Goal: Book appointment/travel/reservation

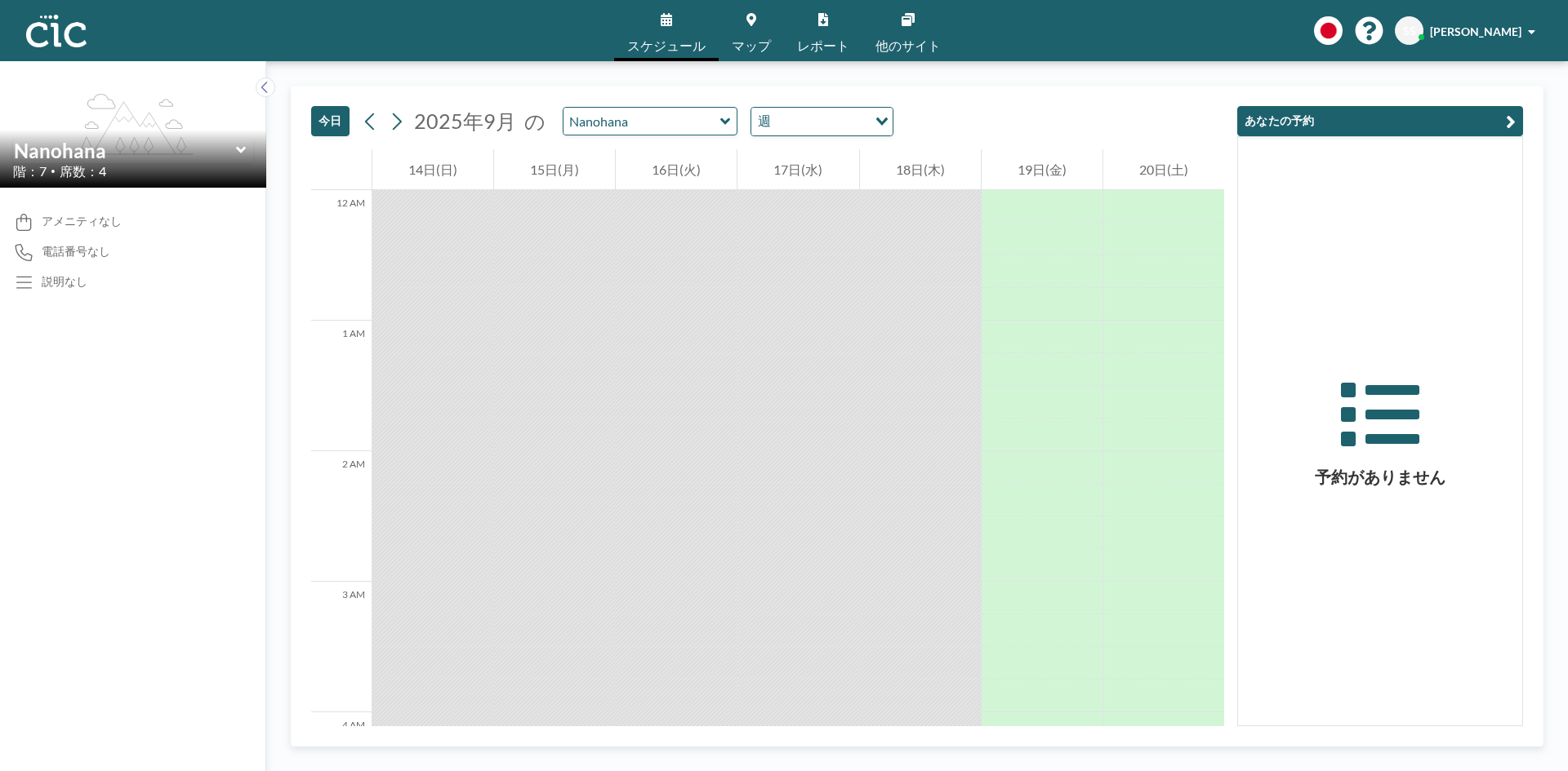
scroll to position [1436, 0]
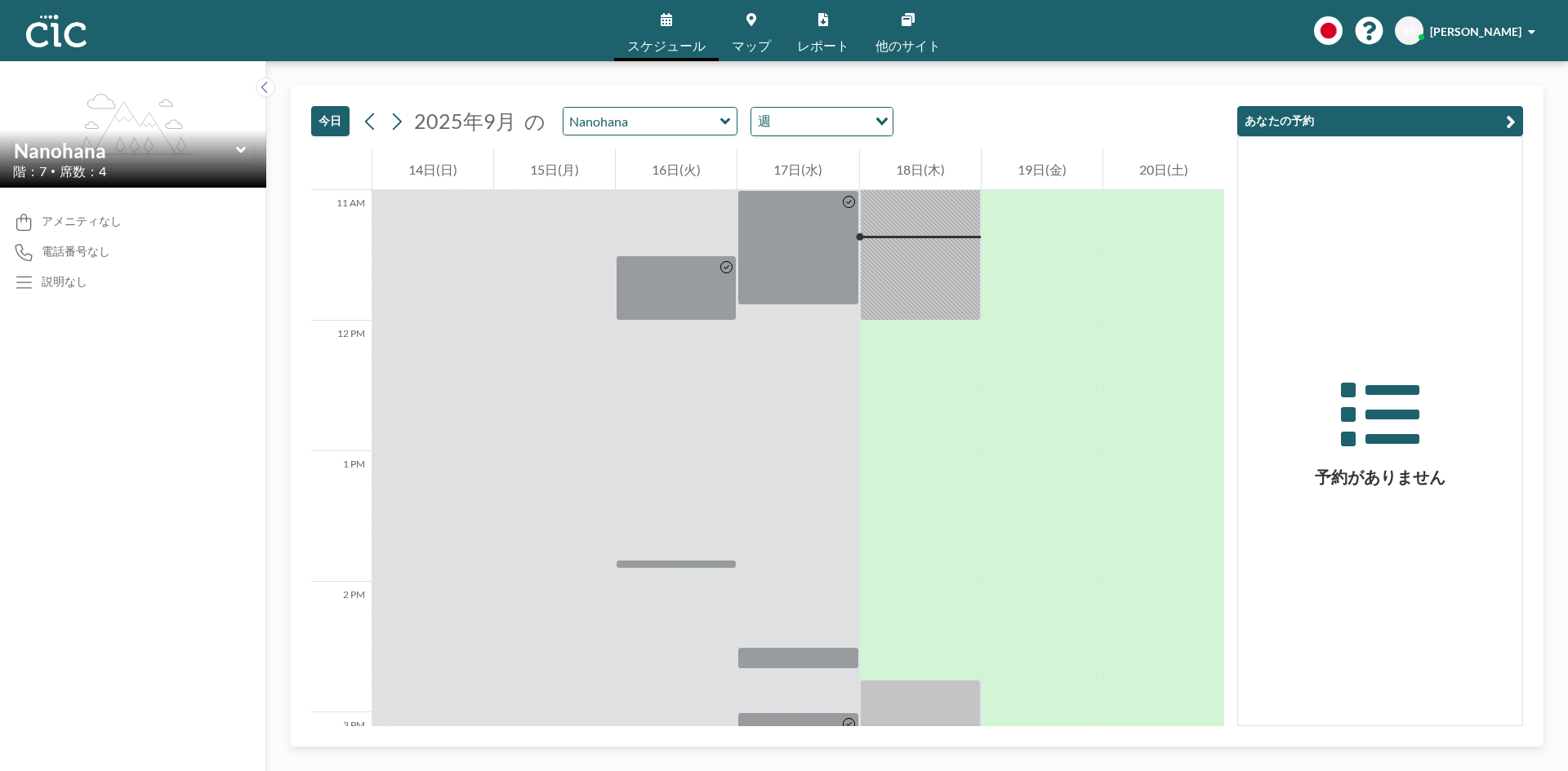
click at [720, 120] on icon at bounding box center [724, 121] width 10 height 16
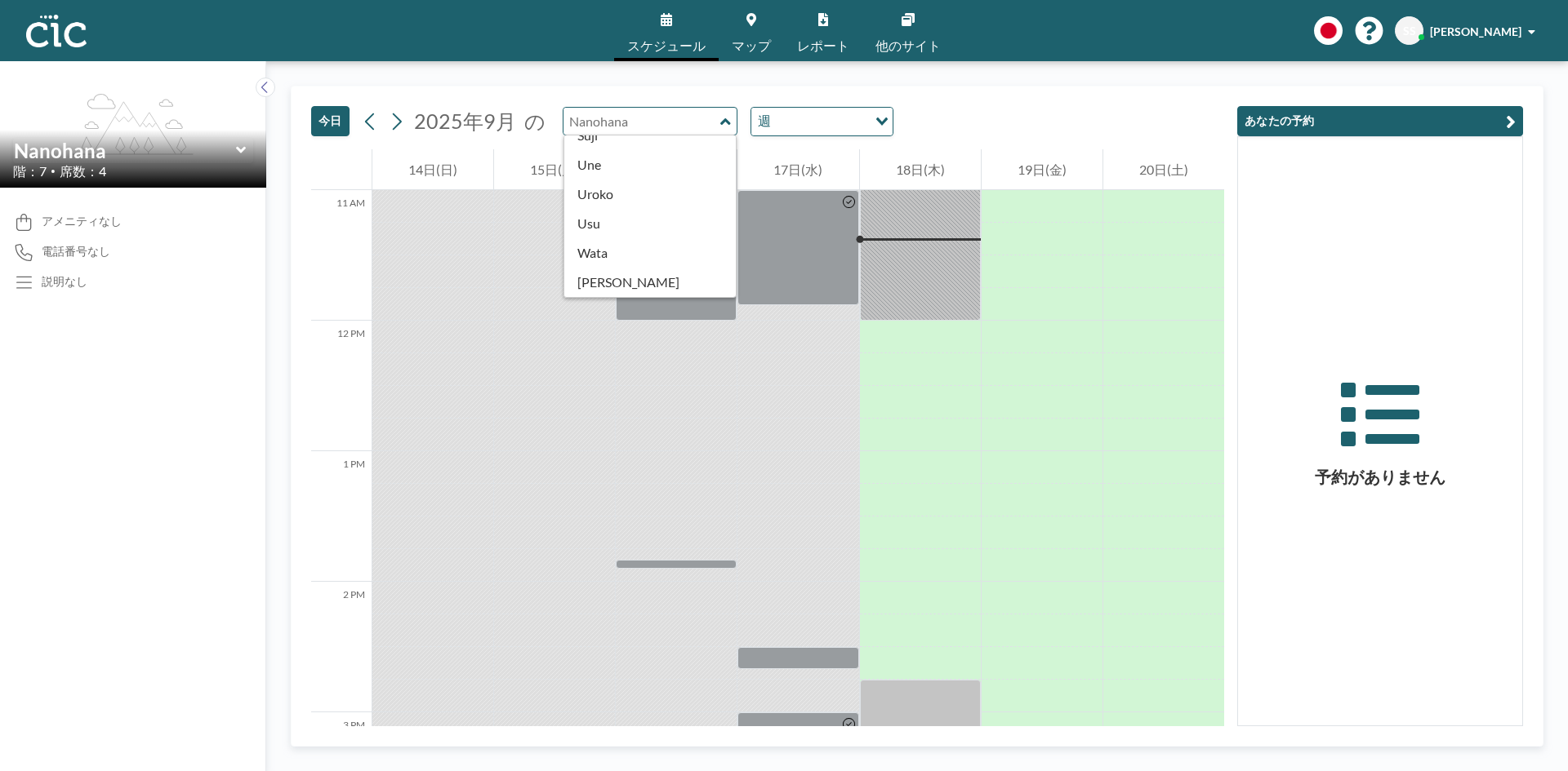
scroll to position [904, 0]
type input "Uroko"
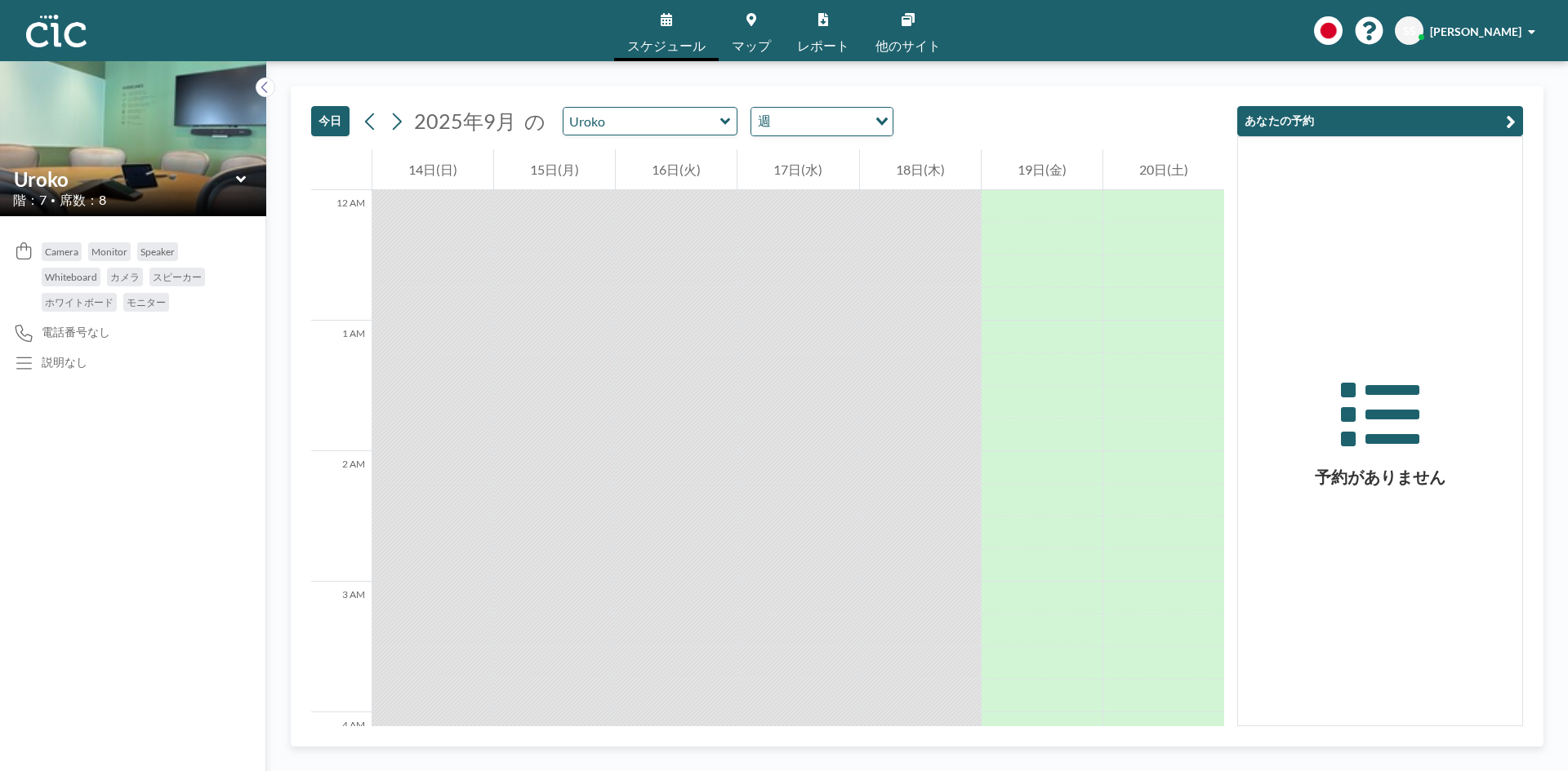
scroll to position [1436, 0]
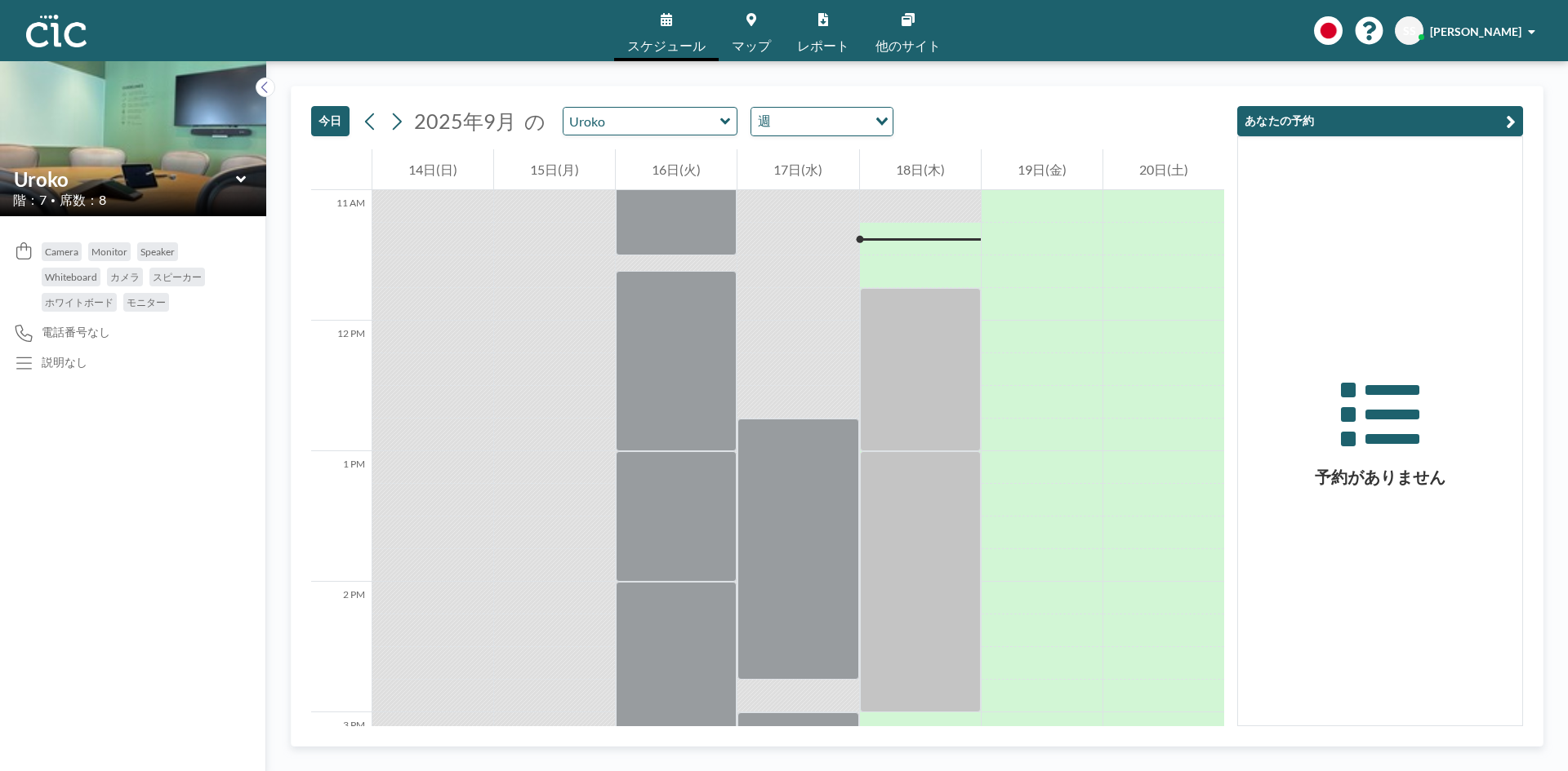
click at [237, 185] on icon at bounding box center [241, 179] width 10 height 16
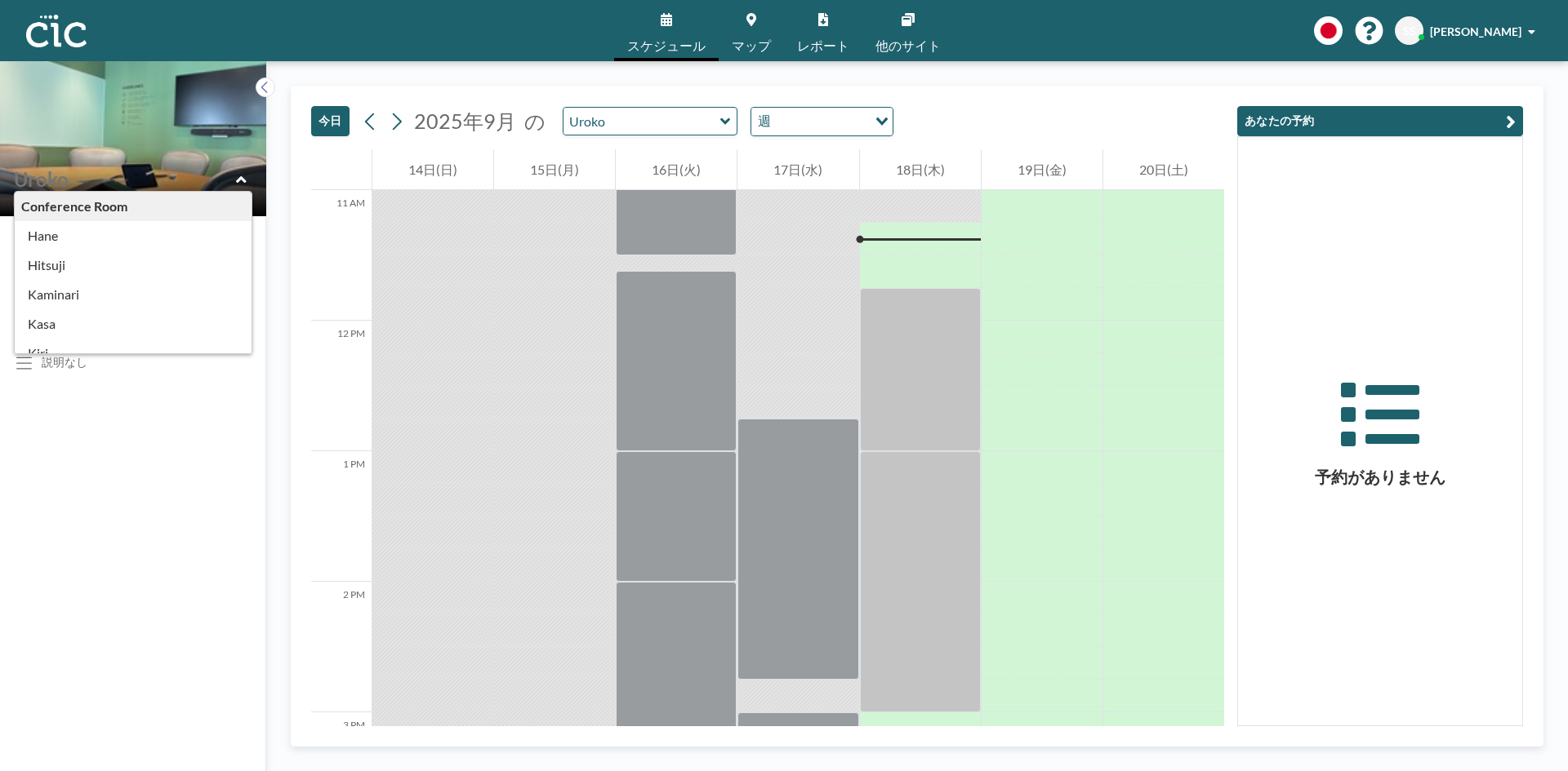
click at [237, 185] on icon at bounding box center [241, 179] width 10 height 16
type input "Uroko"
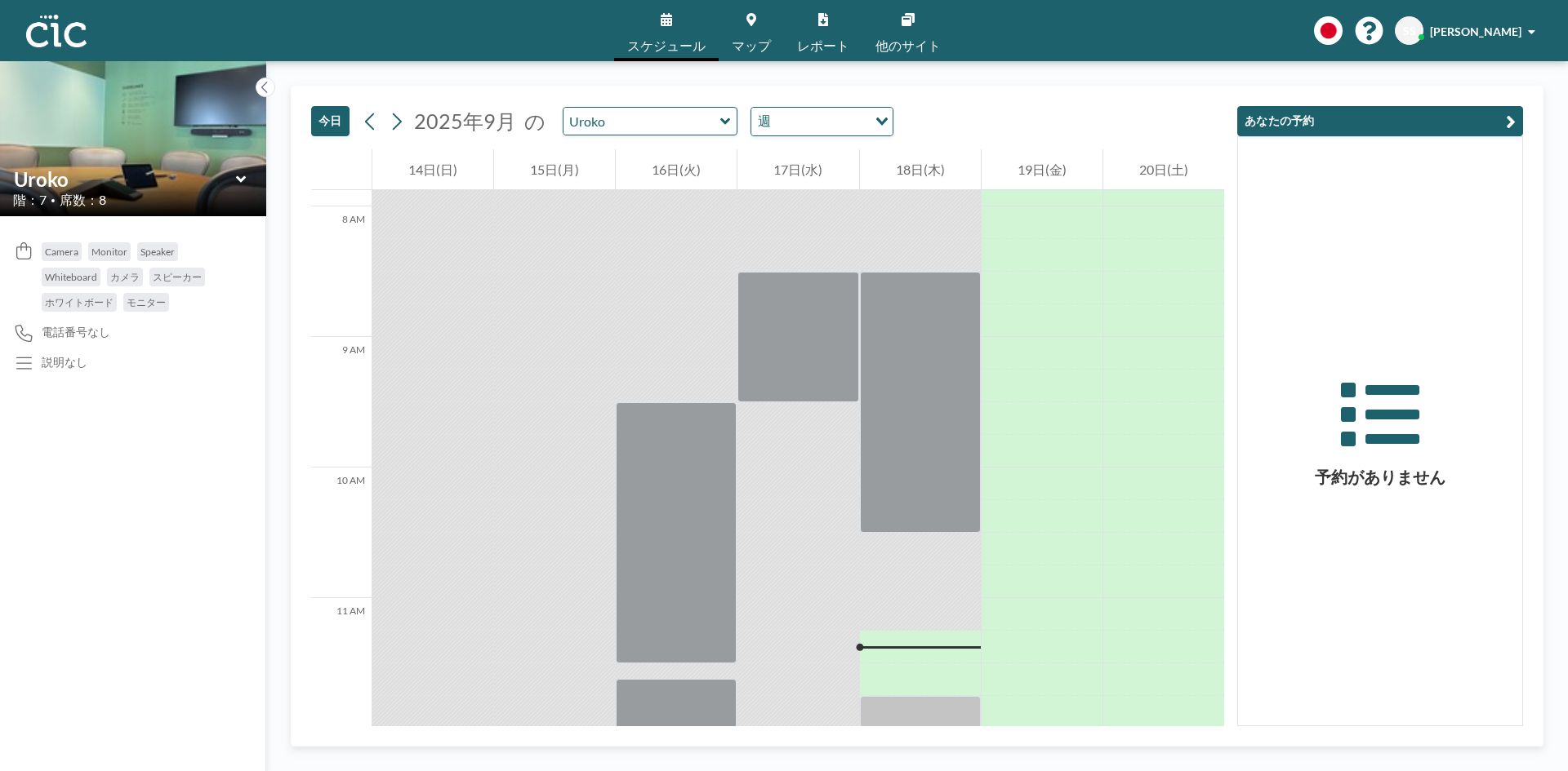
scroll to position [1192, 0]
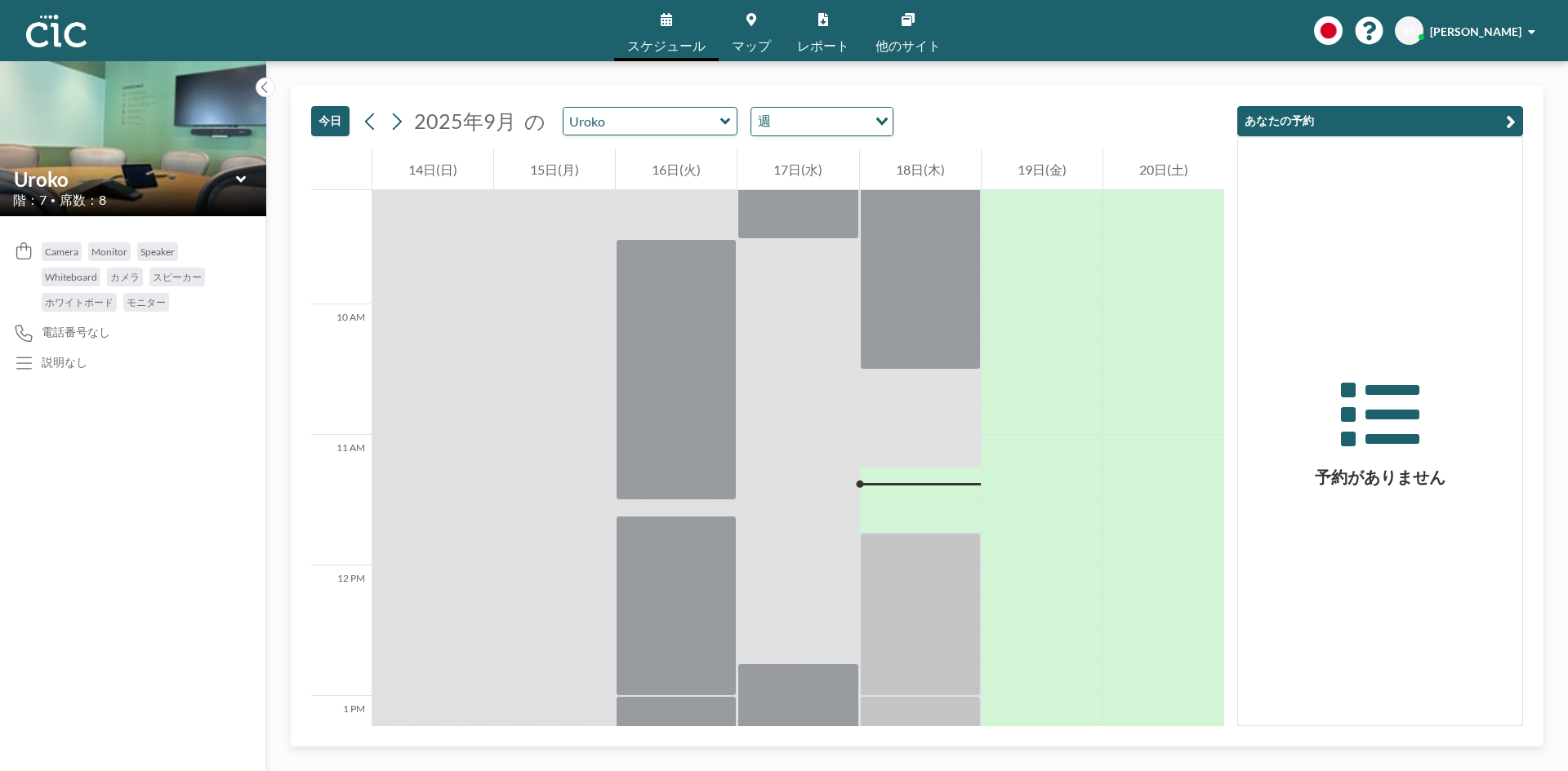
click at [738, 39] on span "マップ" at bounding box center [752, 46] width 39 height 13
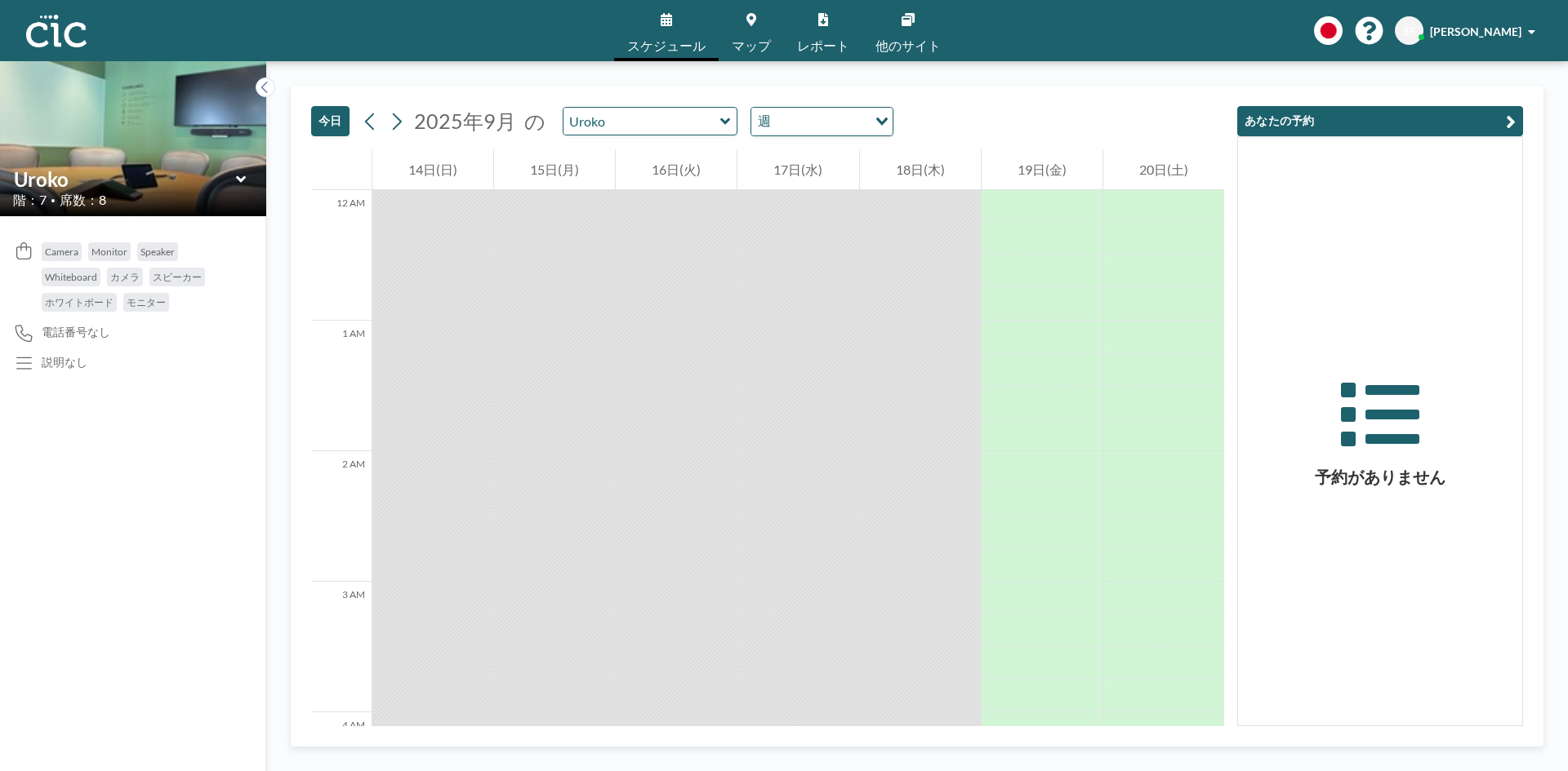
scroll to position [1436, 0]
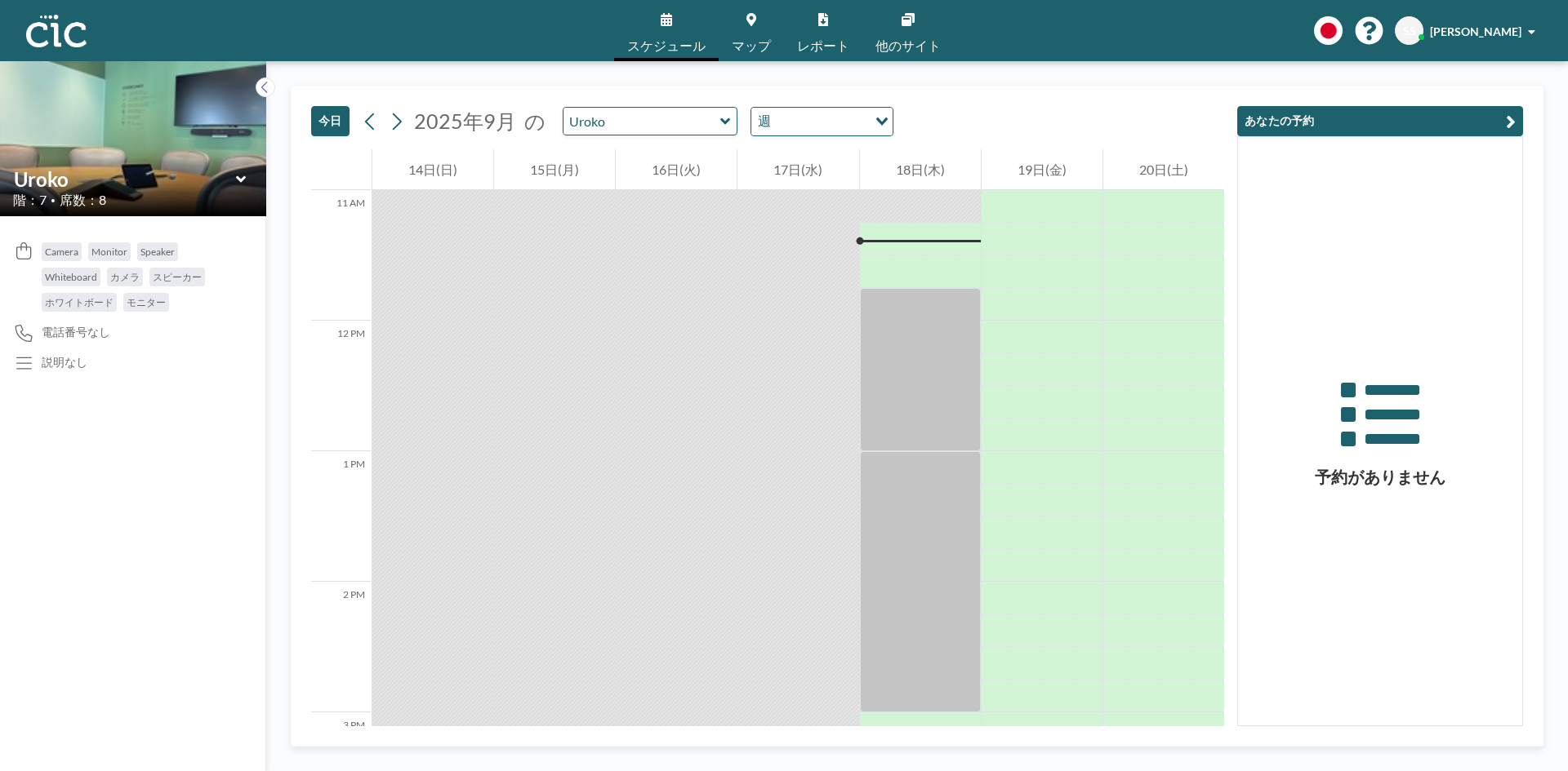
click at [908, 247] on div at bounding box center [919, 239] width 121 height 33
click at [907, 240] on div at bounding box center [919, 239] width 121 height 33
click at [910, 251] on div at bounding box center [919, 239] width 121 height 33
click at [905, 245] on div at bounding box center [919, 247] width 121 height 10
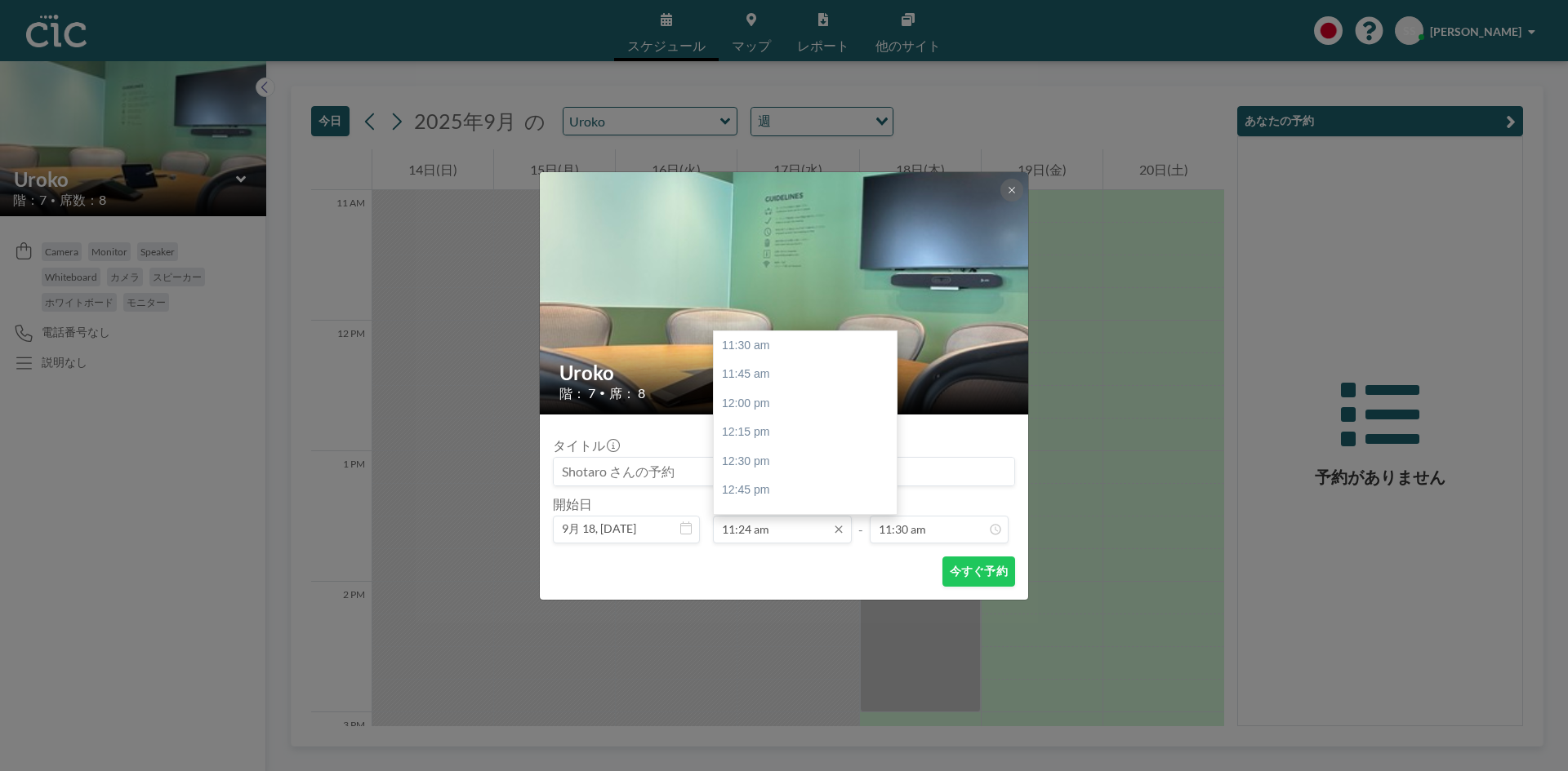
click at [760, 536] on input "11:24 am" at bounding box center [783, 530] width 139 height 28
click at [742, 352] on div "11:30 am" at bounding box center [809, 346] width 191 height 29
type input "11:30 am"
type input "11:45 am"
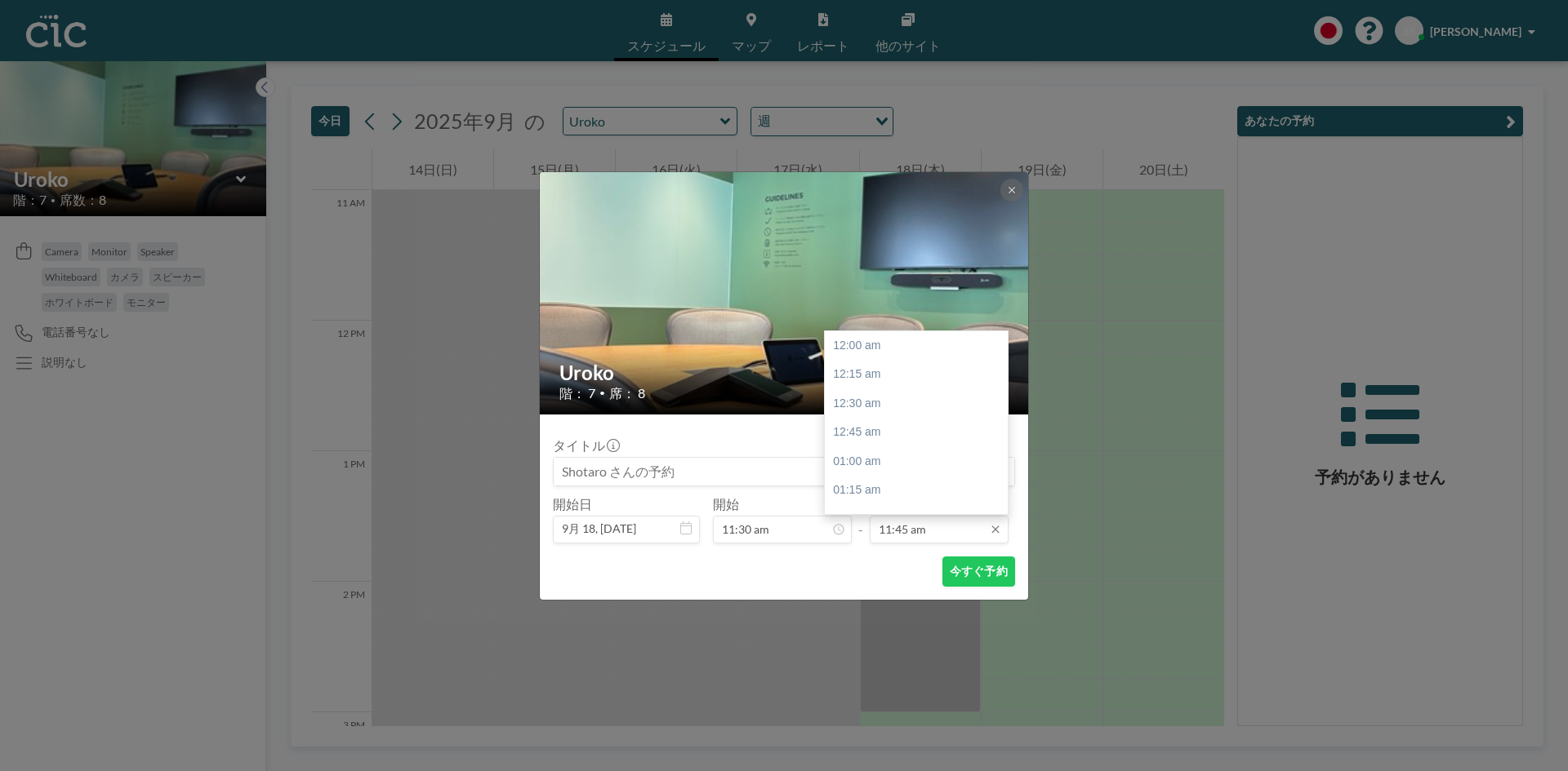
scroll to position [1366, 0]
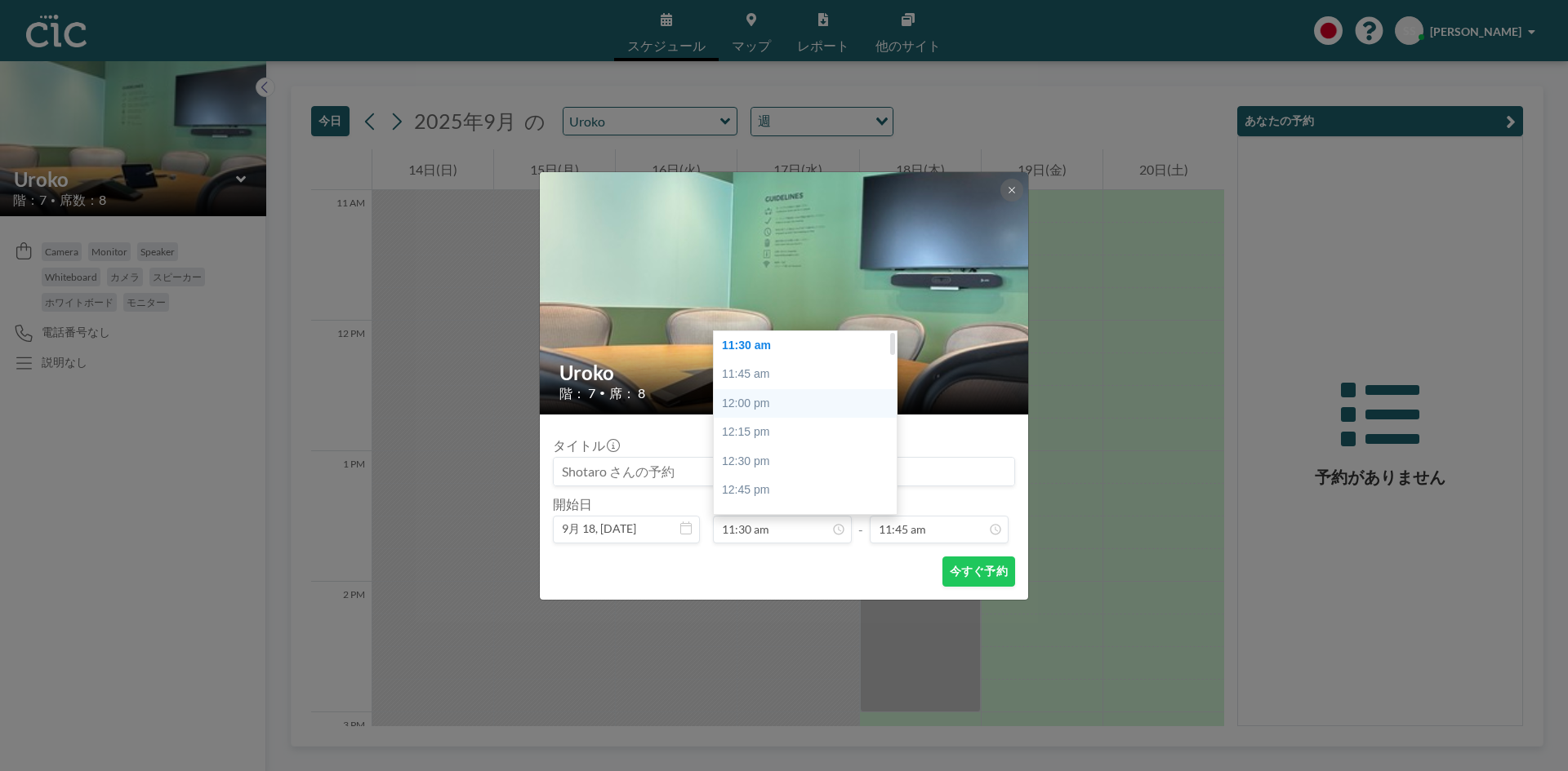
click at [764, 402] on div "12:00 pm" at bounding box center [809, 404] width 191 height 29
type input "12:00 pm"
type input "12:15 pm"
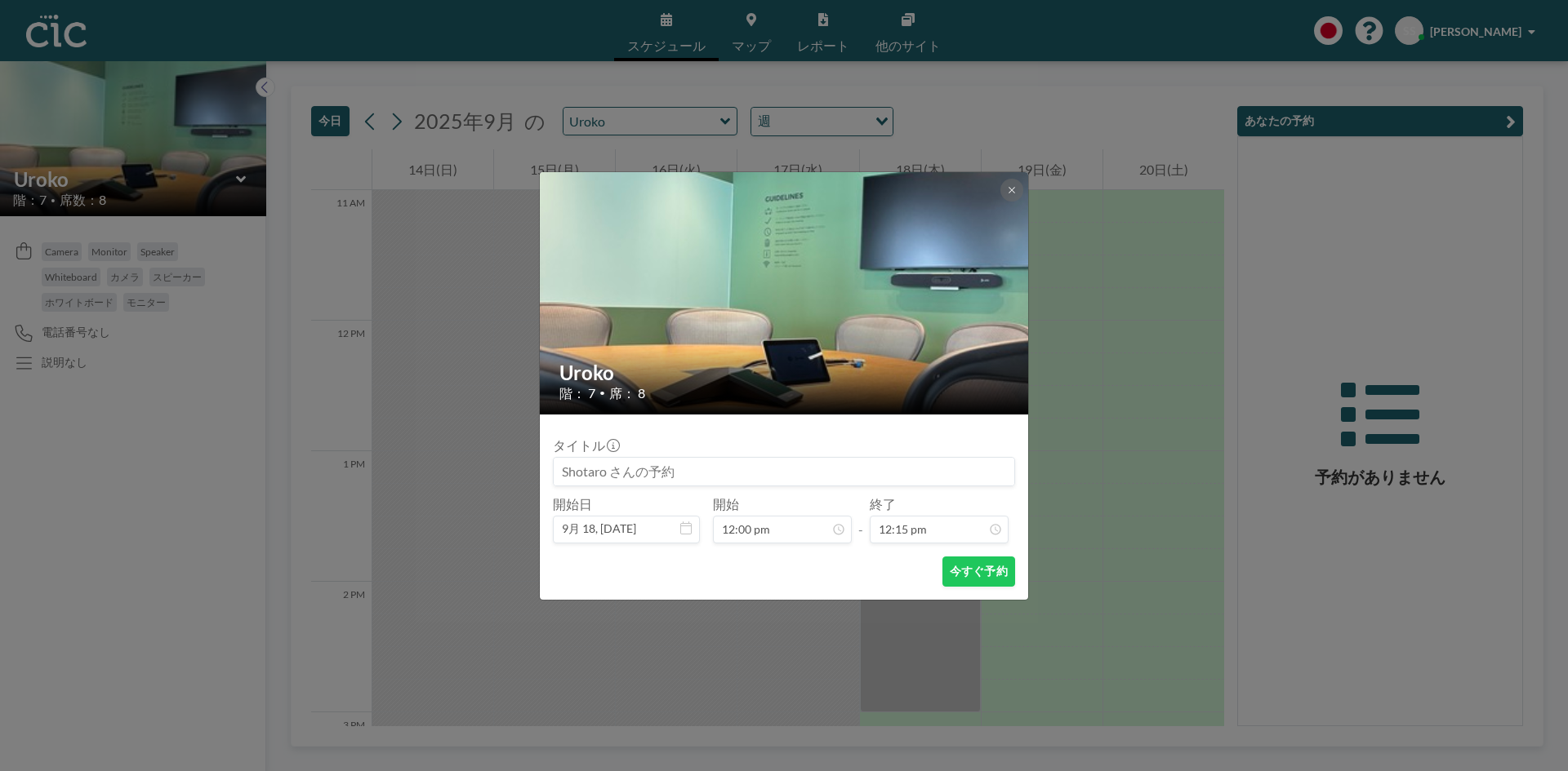
scroll to position [58, 0]
click at [928, 525] on input "12:15 pm" at bounding box center [939, 530] width 139 height 28
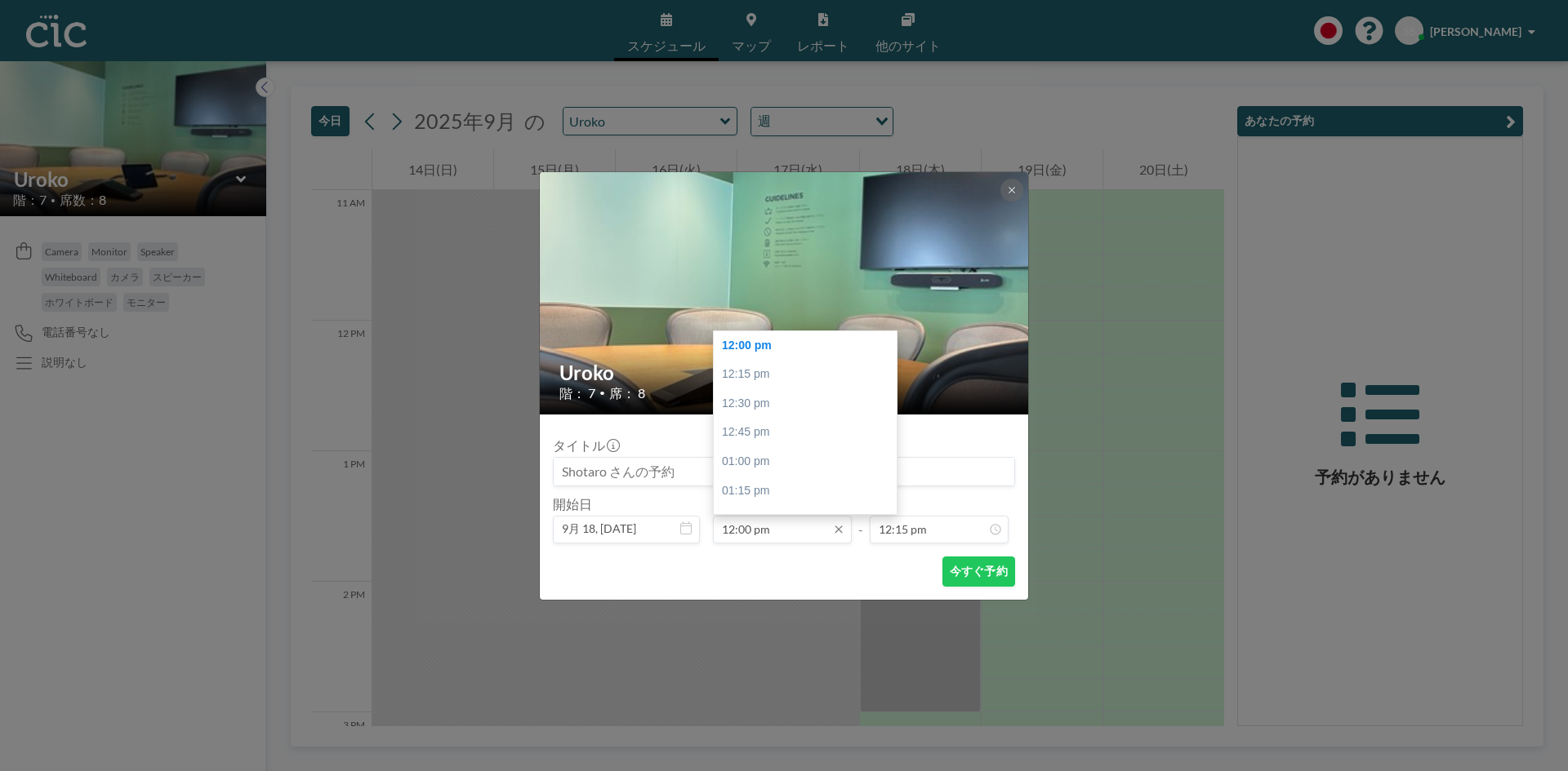
click at [770, 525] on input "12:00 pm" at bounding box center [783, 530] width 139 height 28
click at [739, 344] on div "11:30 am" at bounding box center [809, 346] width 191 height 29
type input "11:30 am"
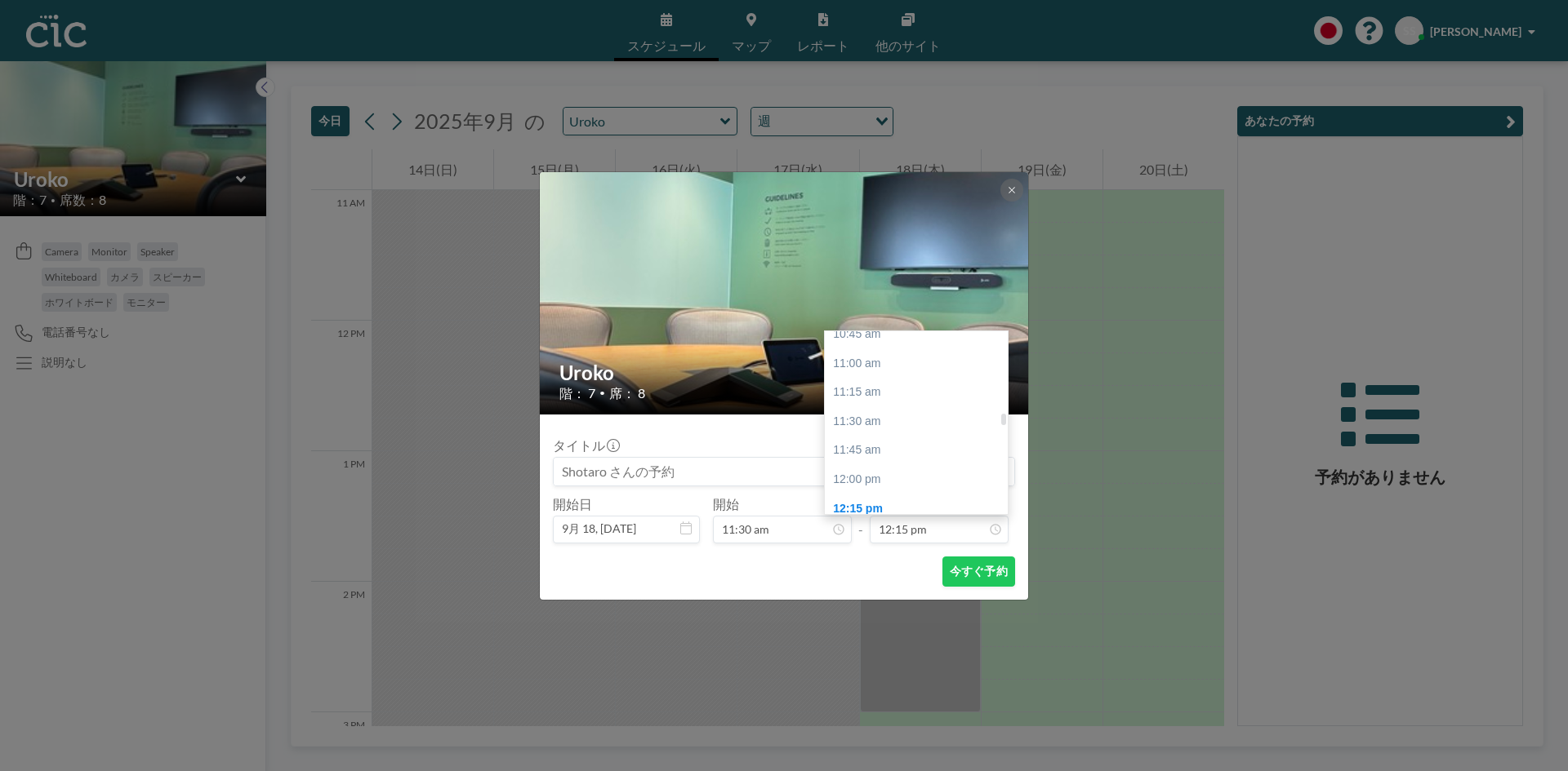
scroll to position [1342, 0]
click at [853, 389] on div "12:00 pm" at bounding box center [920, 397] width 191 height 29
type input "12:00 pm"
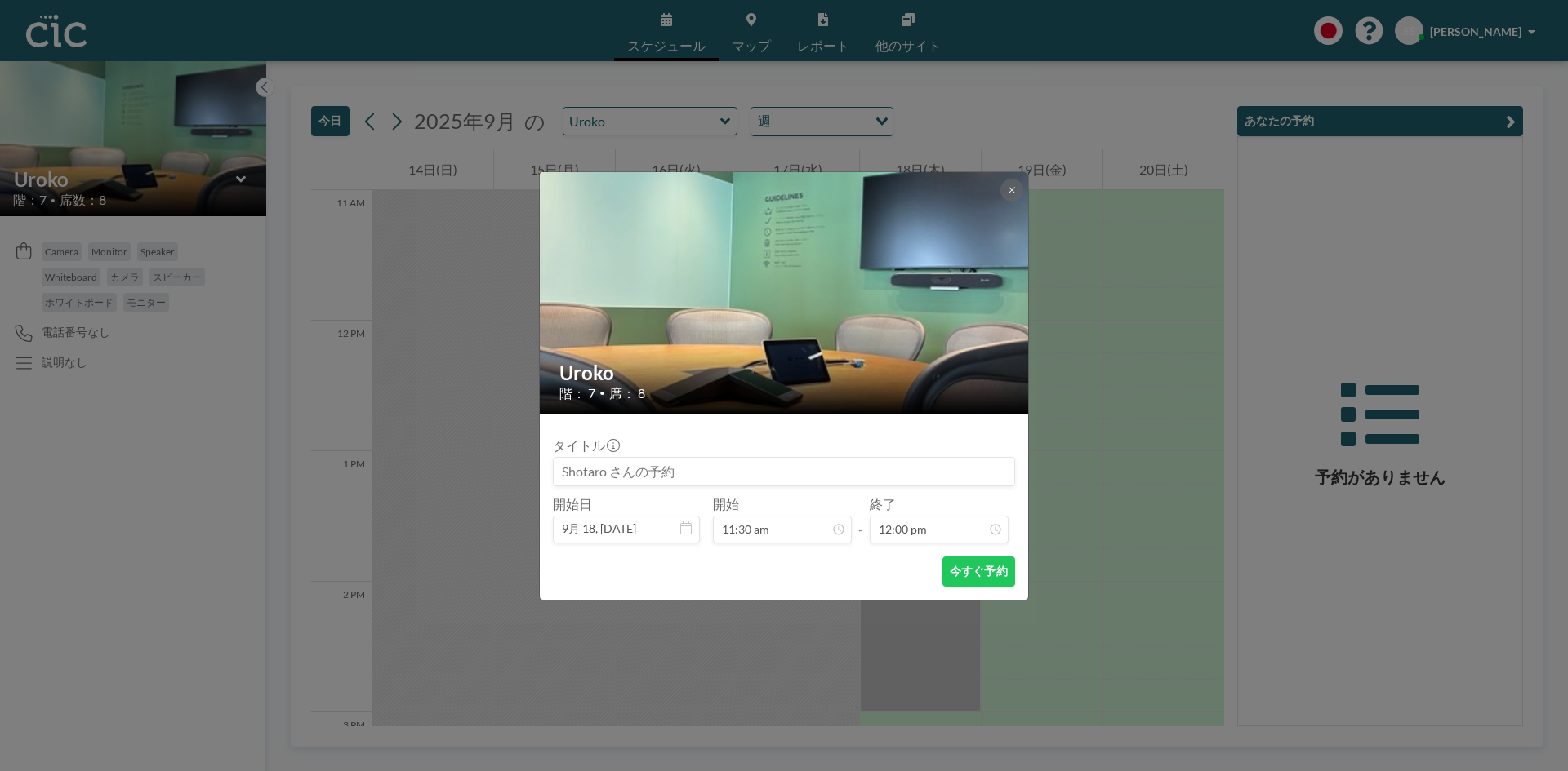
click at [855, 569] on div "今すぐ予約" at bounding box center [784, 571] width 462 height 30
click at [974, 568] on button "今すぐ予約" at bounding box center [978, 571] width 73 height 30
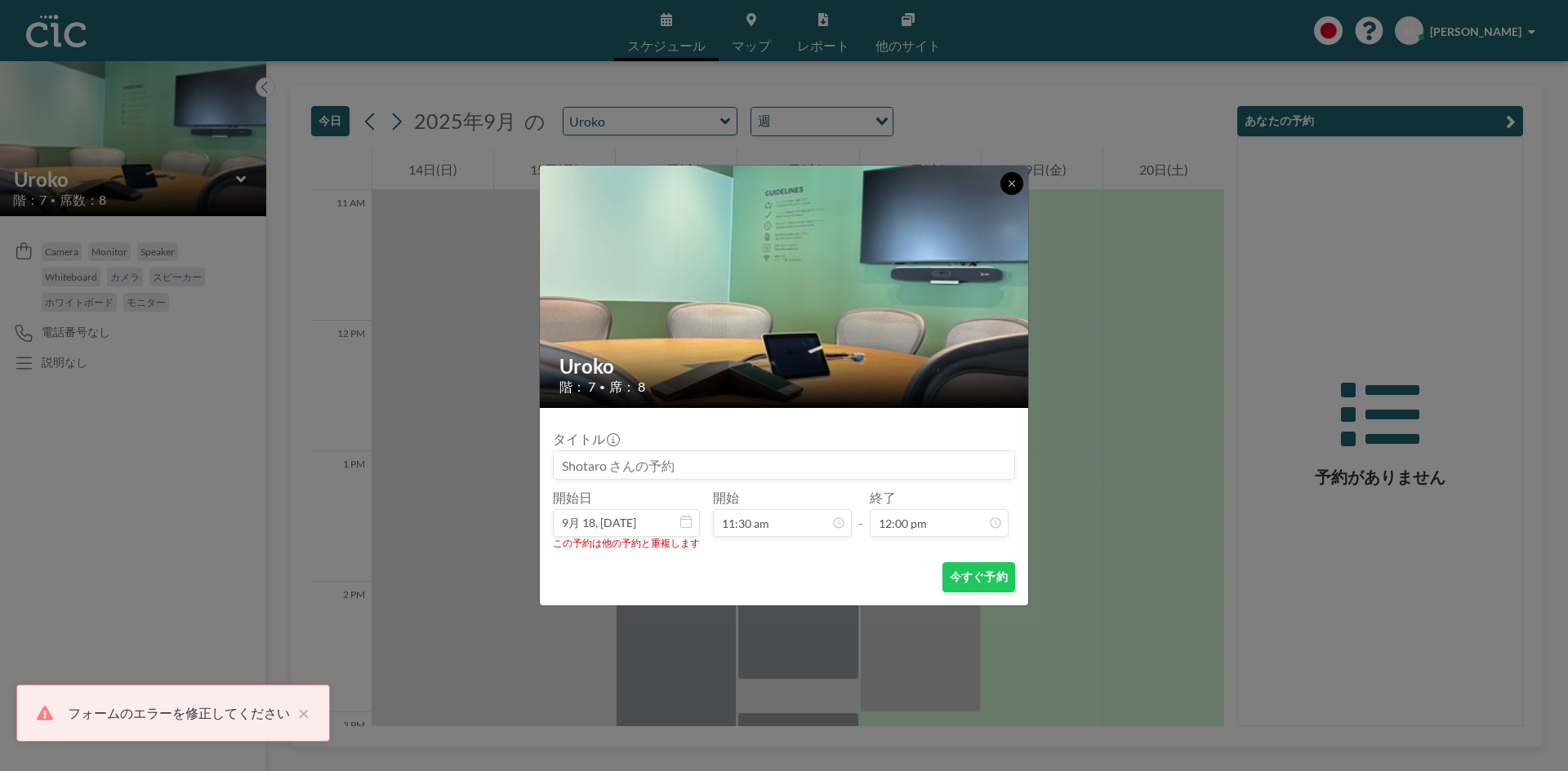
click at [1013, 191] on button at bounding box center [1011, 184] width 22 height 22
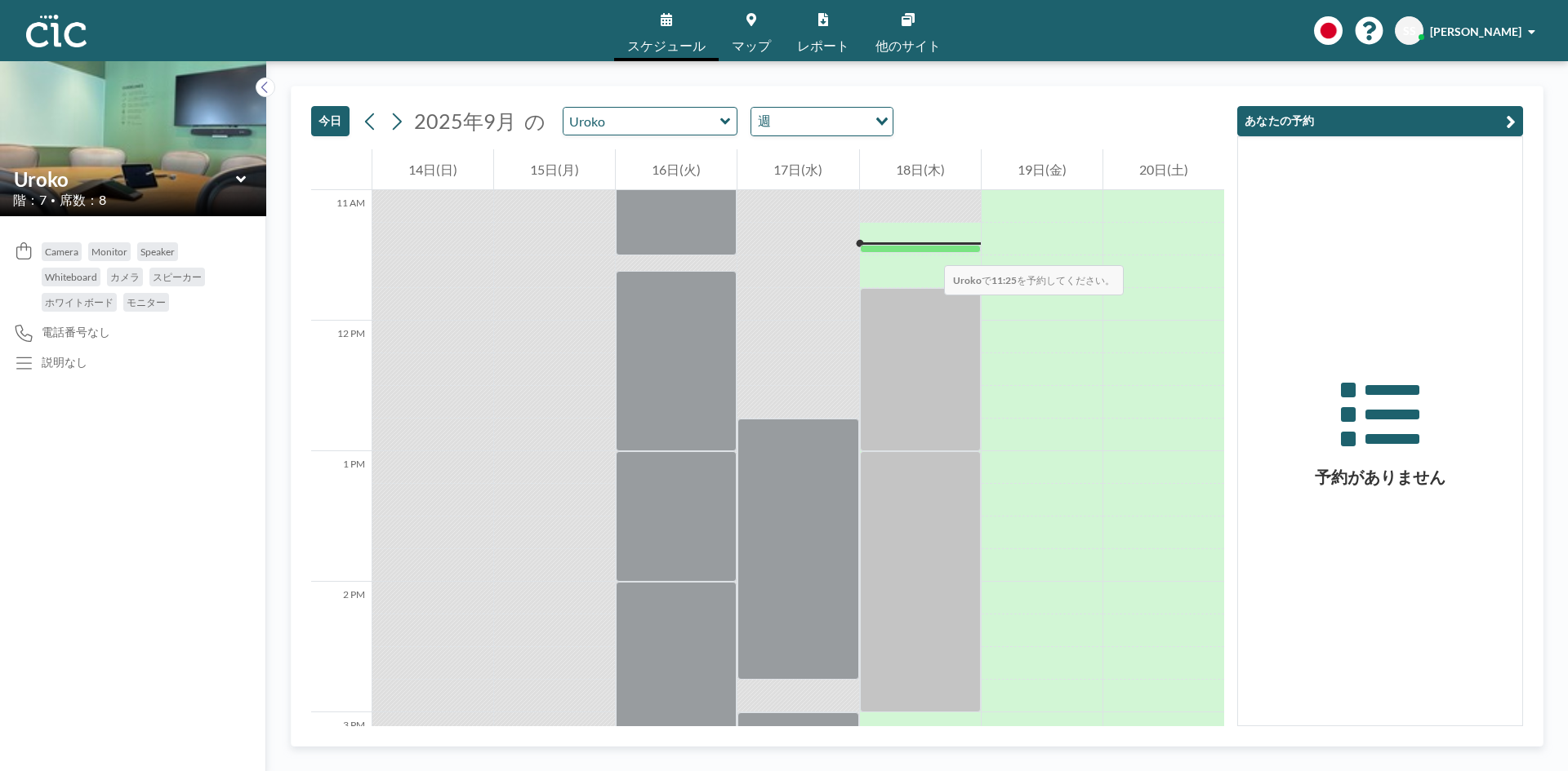
click at [928, 249] on div at bounding box center [919, 249] width 121 height 9
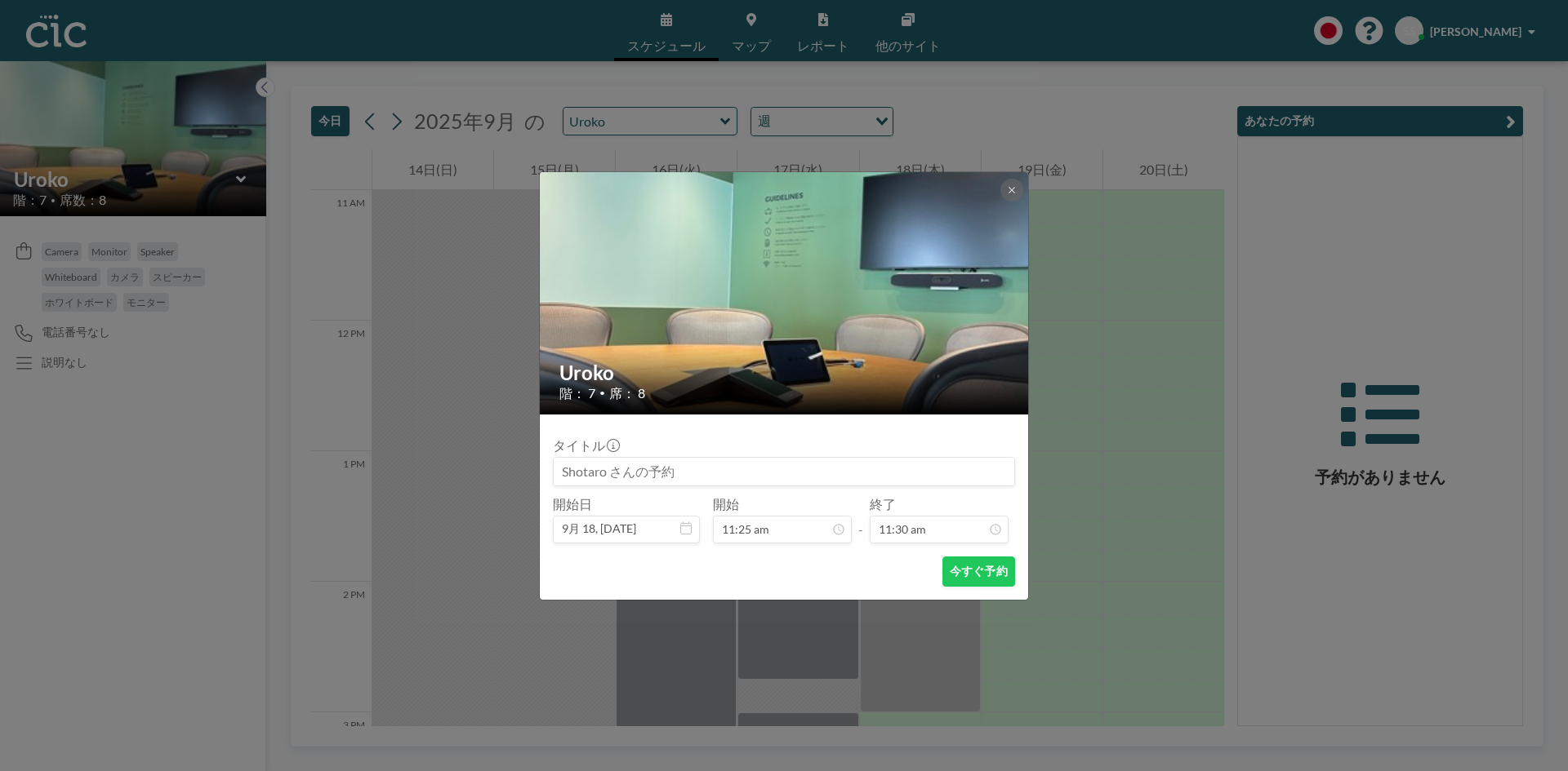
click at [124, 163] on div "Uroko 階： 7 • 席： 8 タイトル 開始日 9月 18, [DATE] 開始 11:25 am - 終了 11:30 am 今すぐ予約" at bounding box center [784, 385] width 1568 height 771
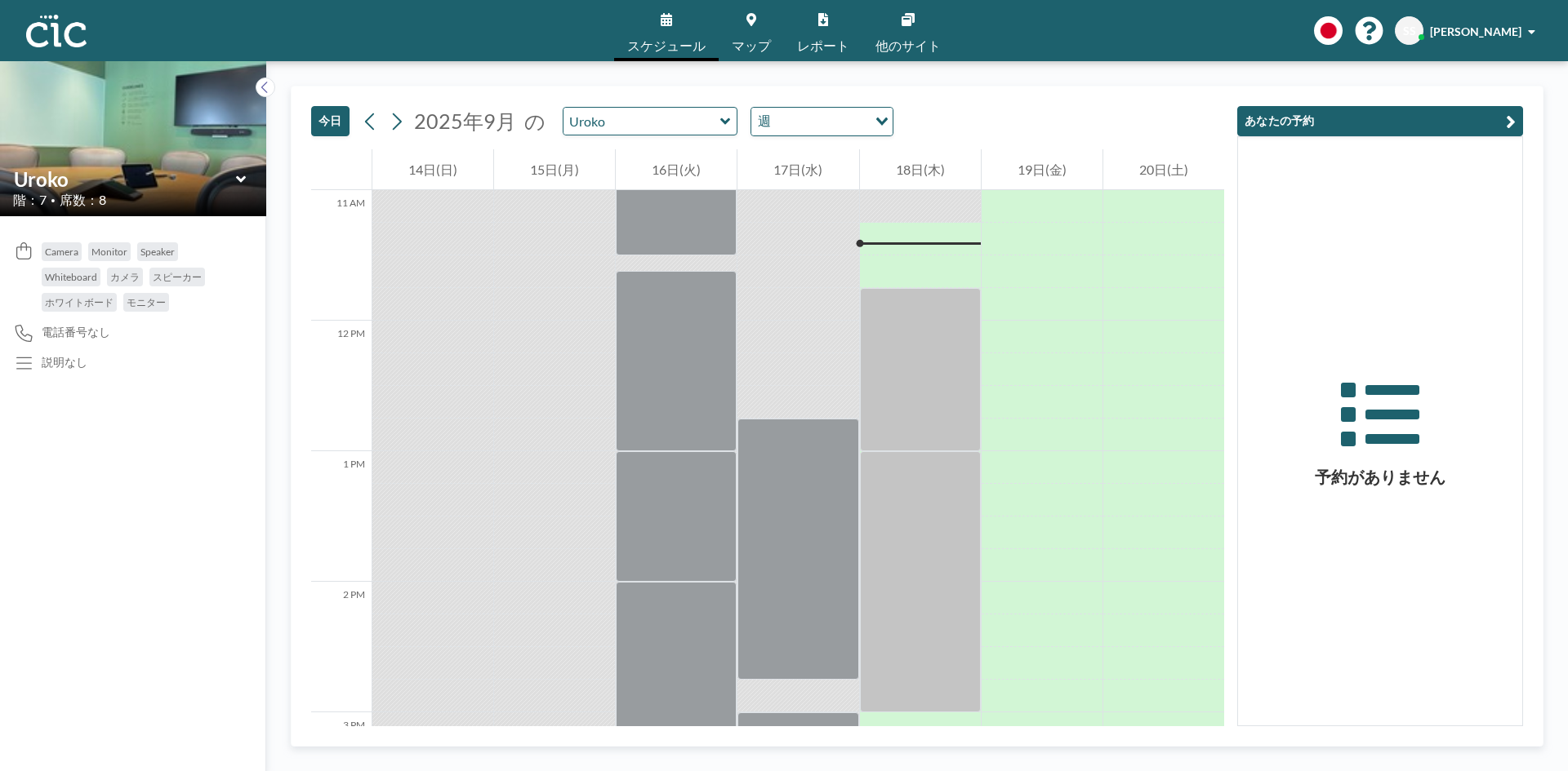
click at [746, 41] on span "マップ" at bounding box center [752, 46] width 39 height 13
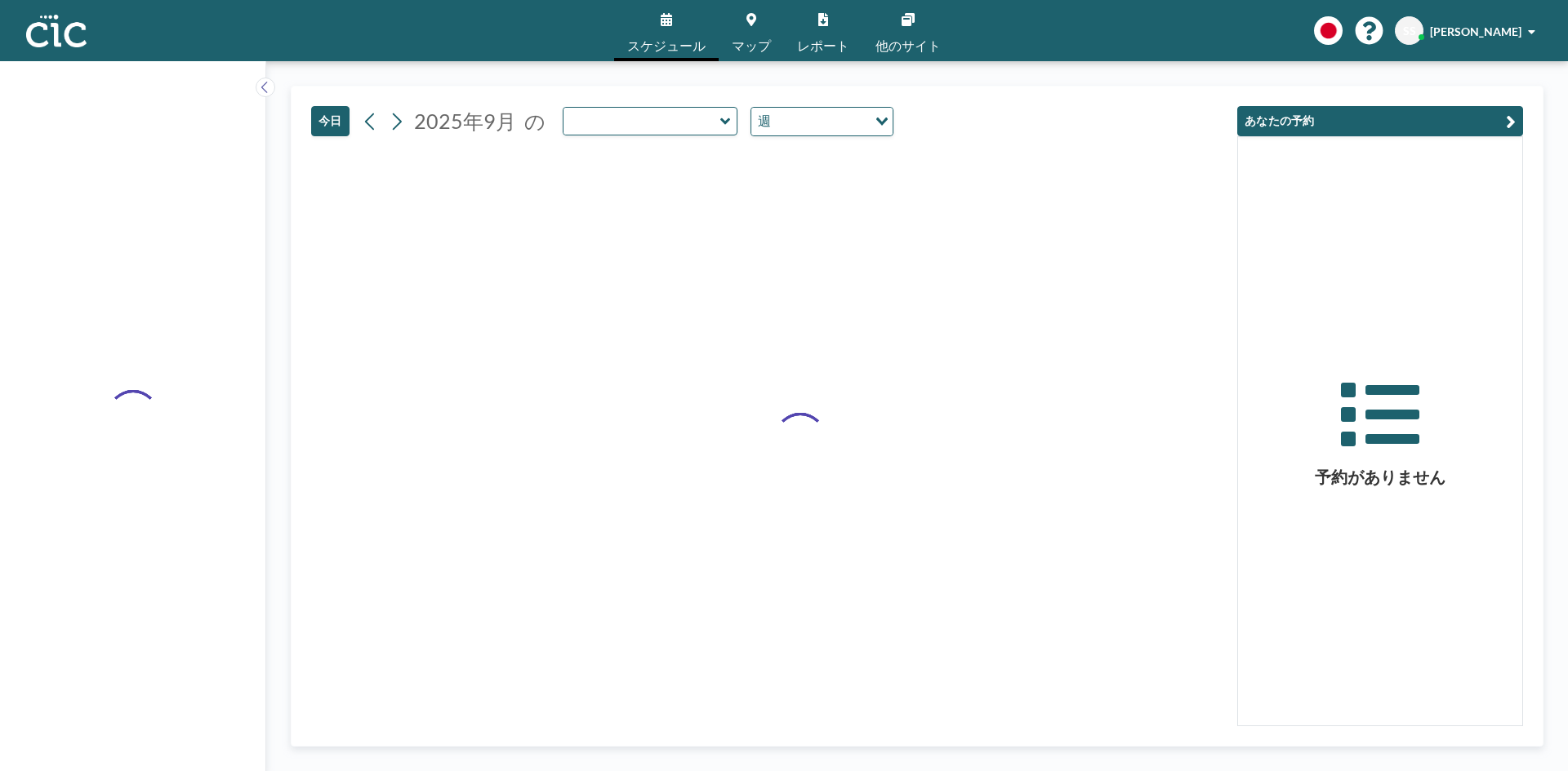
type input "Uroko"
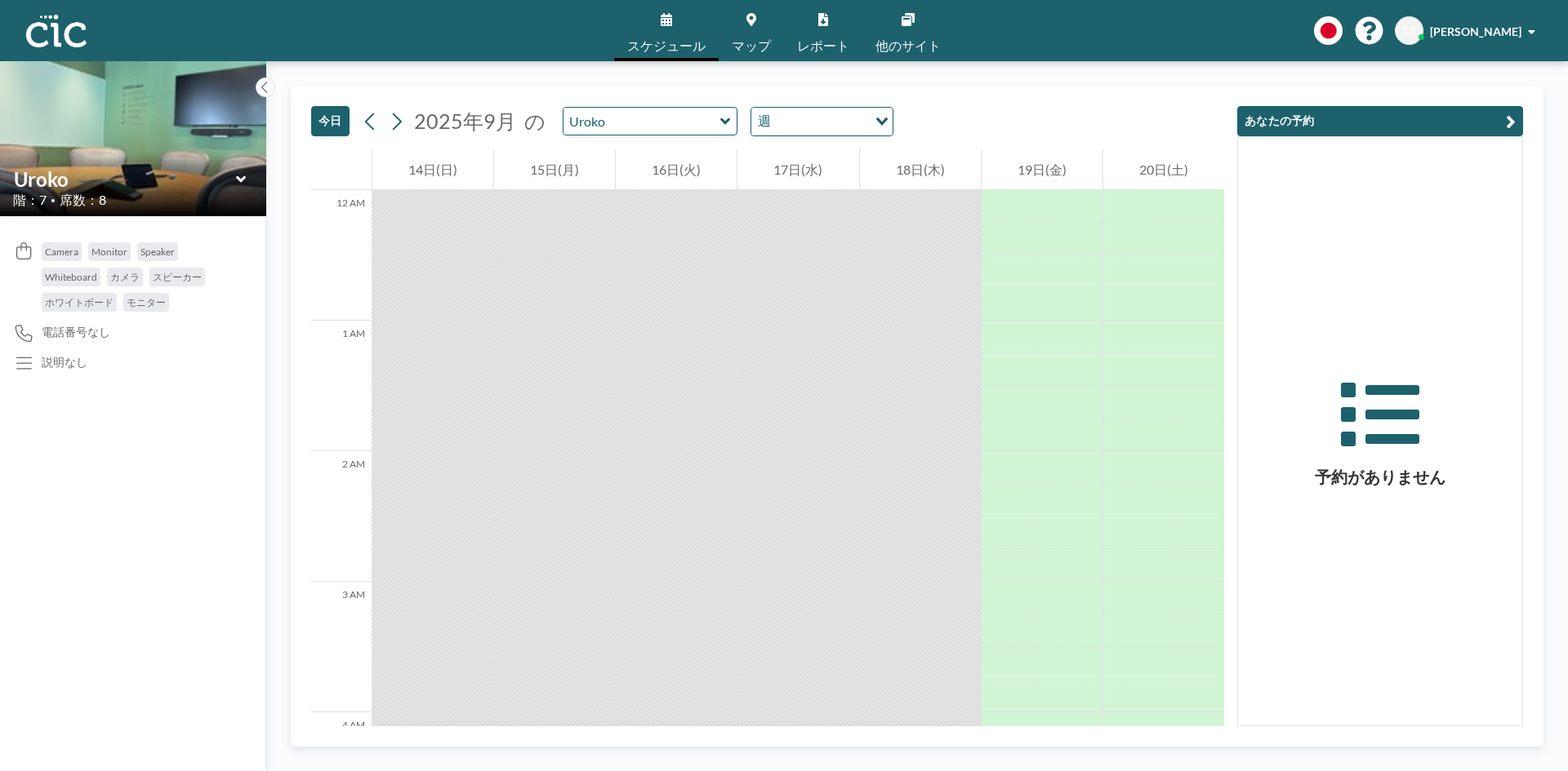
scroll to position [1436, 0]
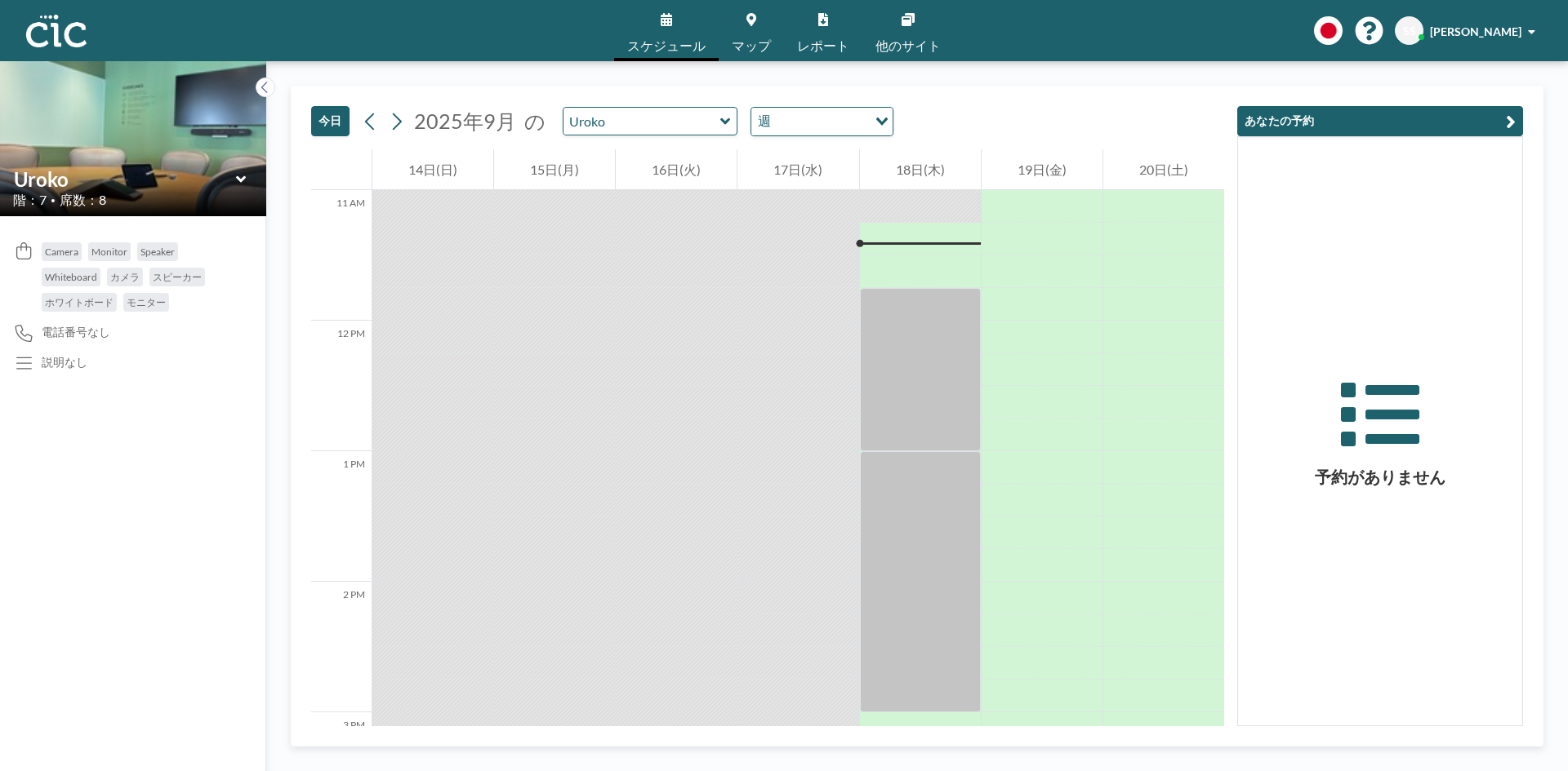
click at [245, 179] on icon at bounding box center [240, 178] width 9 height 7
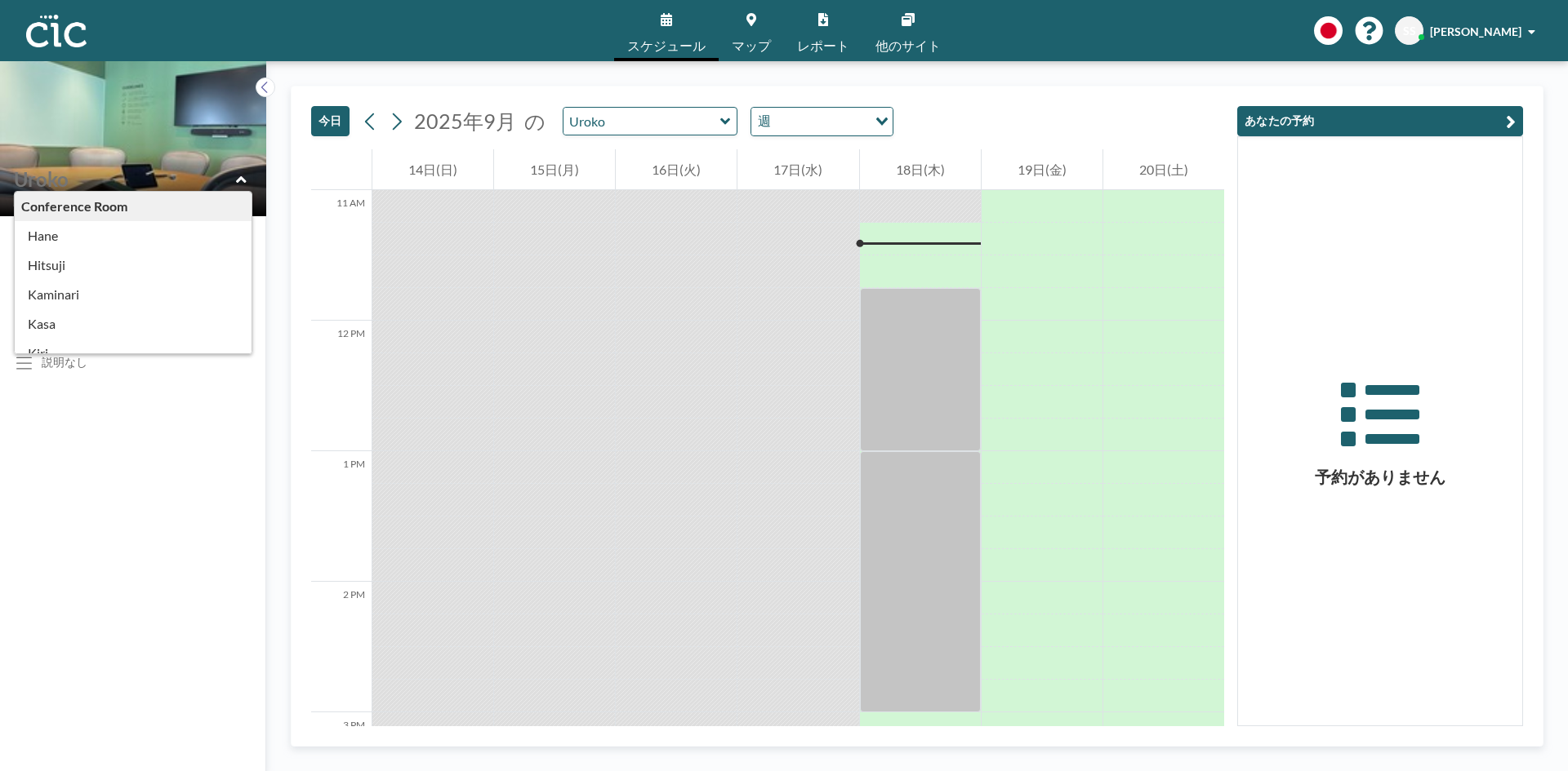
scroll to position [163, 0]
type input "Mura"
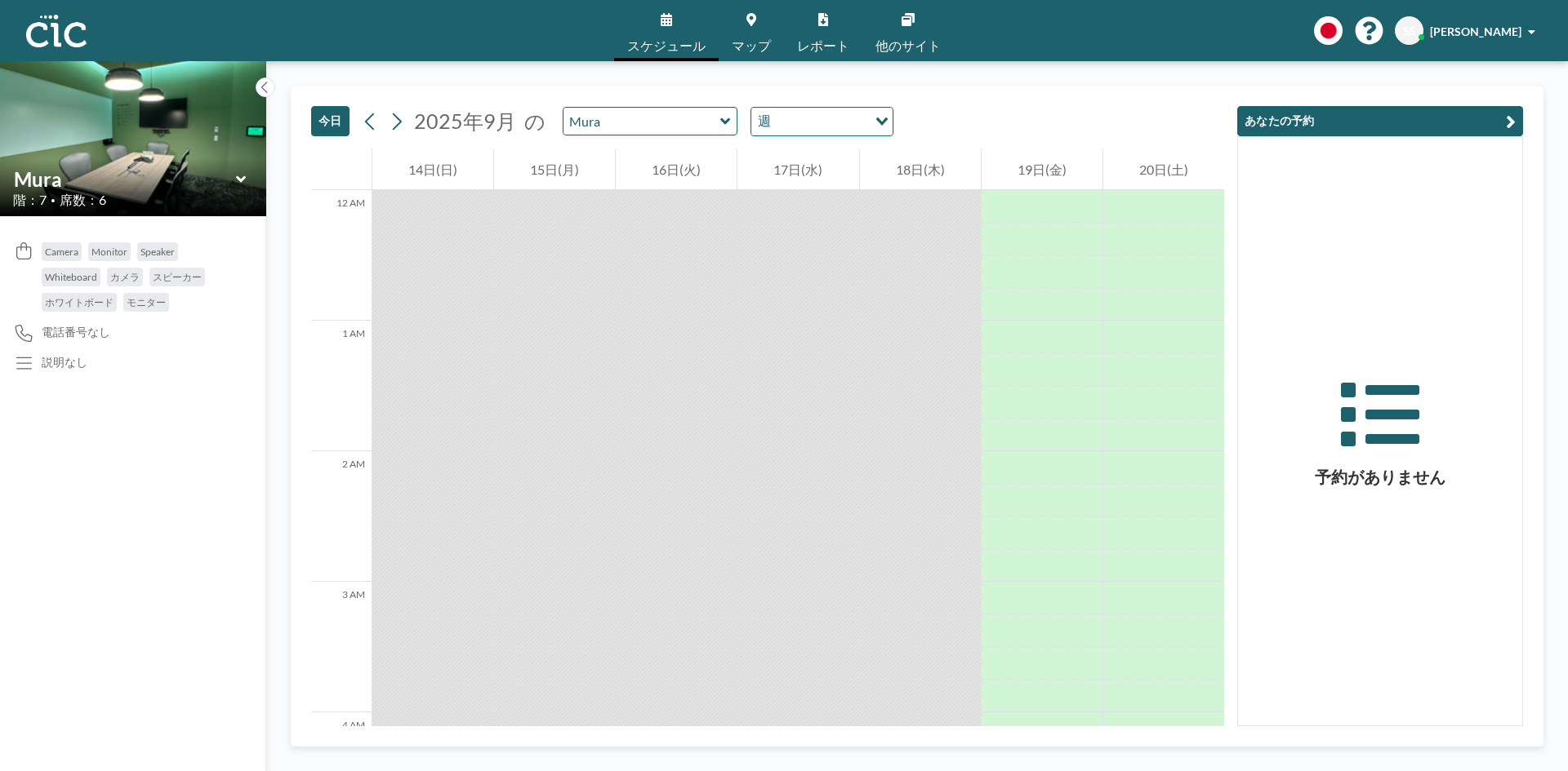
scroll to position [1436, 0]
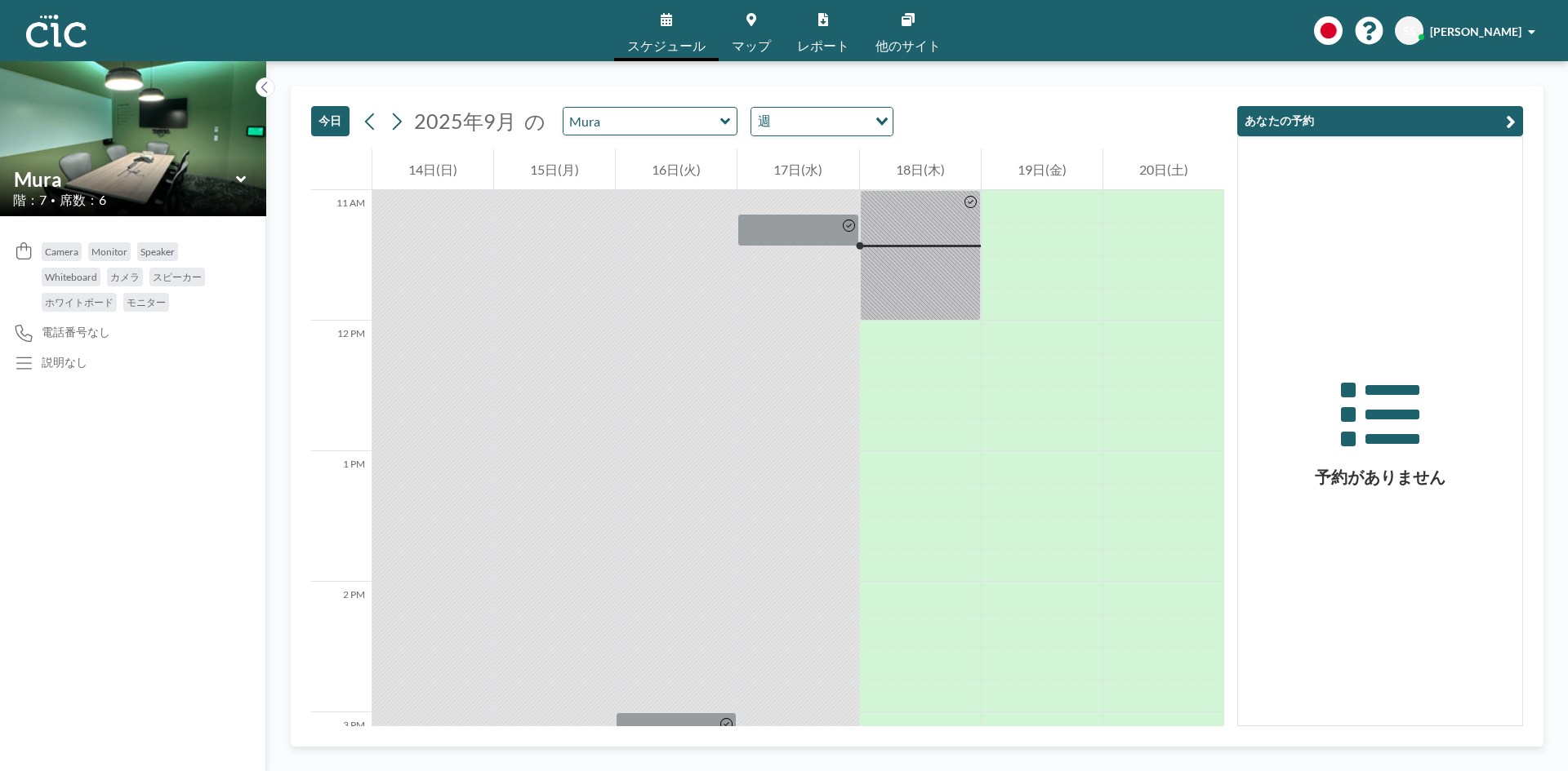
click at [734, 36] on link "マップ" at bounding box center [752, 30] width 66 height 61
